Goal: Task Accomplishment & Management: Complete application form

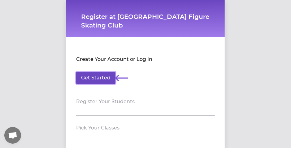
click at [105, 79] on button "Get Started" at bounding box center [95, 78] width 39 height 12
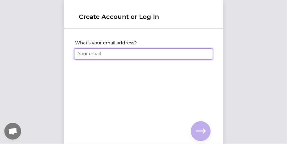
click at [106, 56] on input "What's your email address?" at bounding box center [143, 53] width 139 height 11
type input "[EMAIL_ADDRESS][DOMAIN_NAME]"
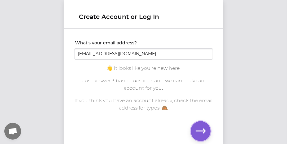
click at [201, 129] on icon "button" at bounding box center [201, 131] width 10 height 10
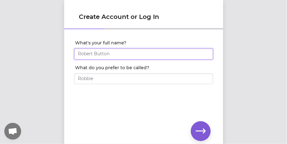
click at [115, 55] on input "What's your full name?" at bounding box center [143, 53] width 139 height 11
